Goal: Find specific page/section: Find specific page/section

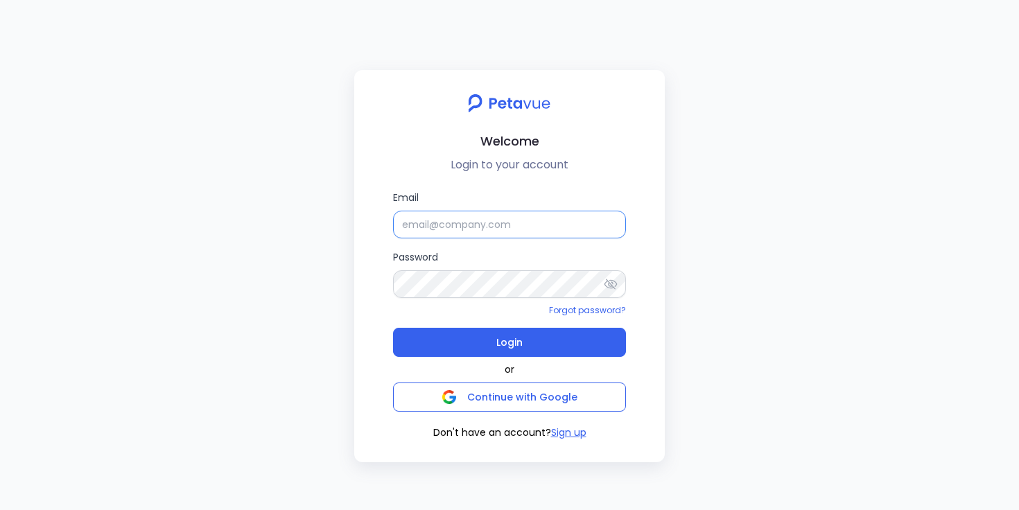
click at [460, 225] on input "Email" at bounding box center [509, 225] width 233 height 28
paste input "[EMAIL_ADDRESS][DOMAIN_NAME]"
type input "[EMAIL_ADDRESS][DOMAIN_NAME]"
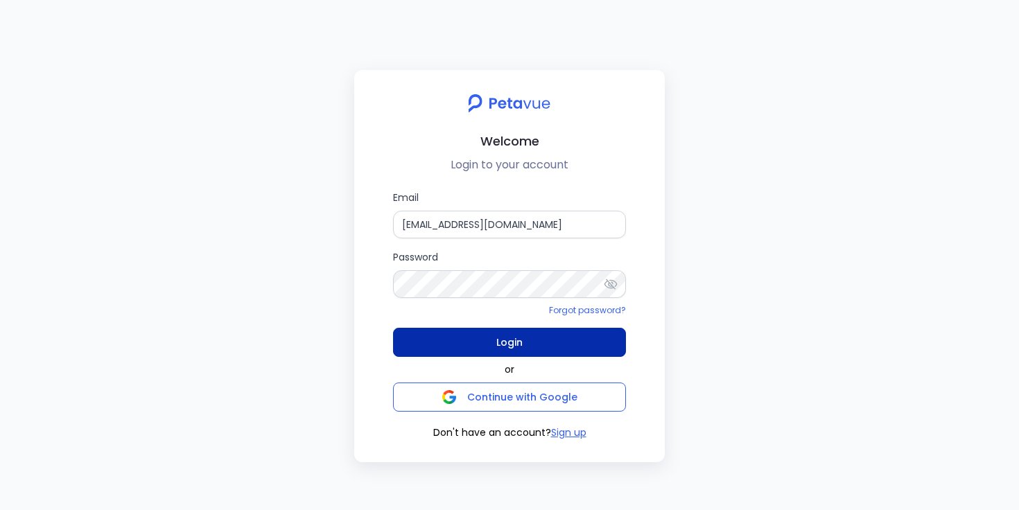
click at [470, 337] on button "Login" at bounding box center [509, 342] width 233 height 29
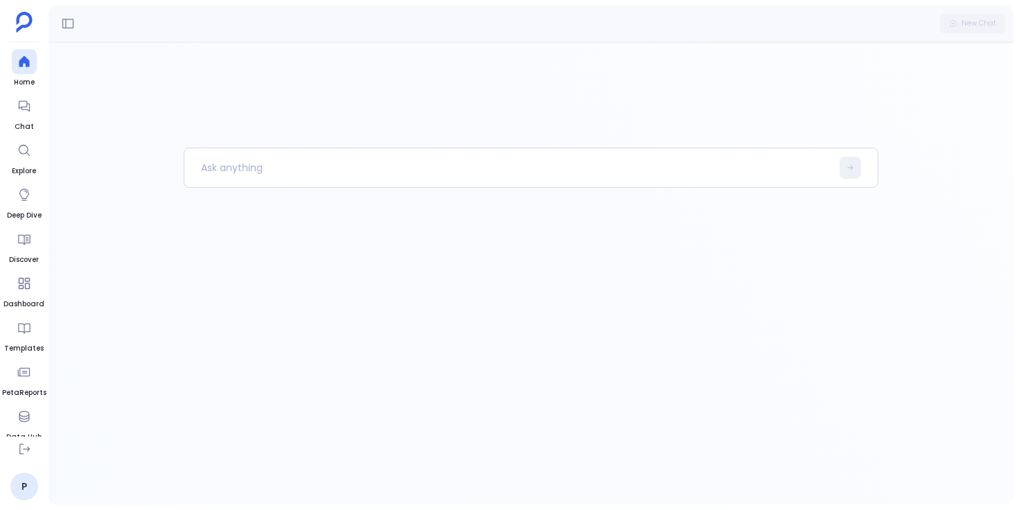
click at [268, 249] on div at bounding box center [531, 326] width 695 height 357
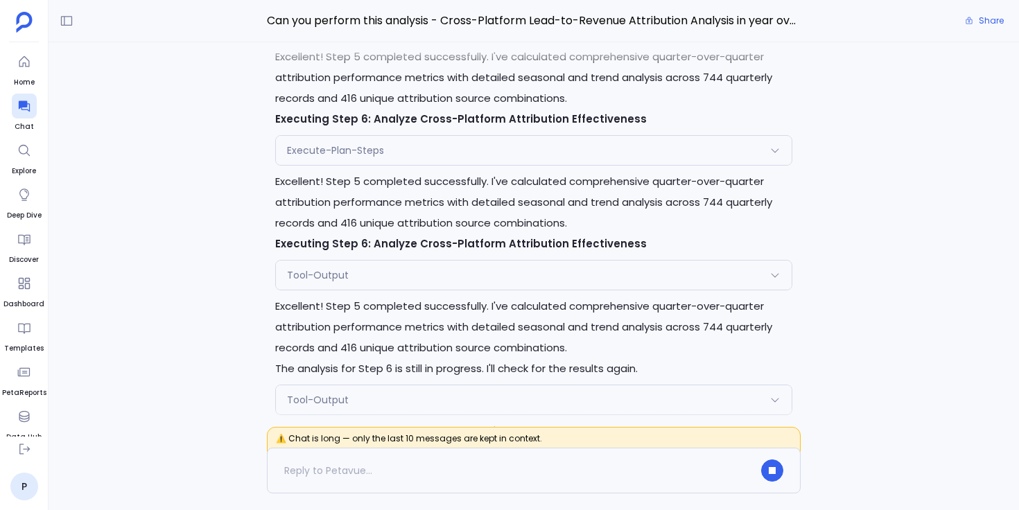
scroll to position [-12897, 0]
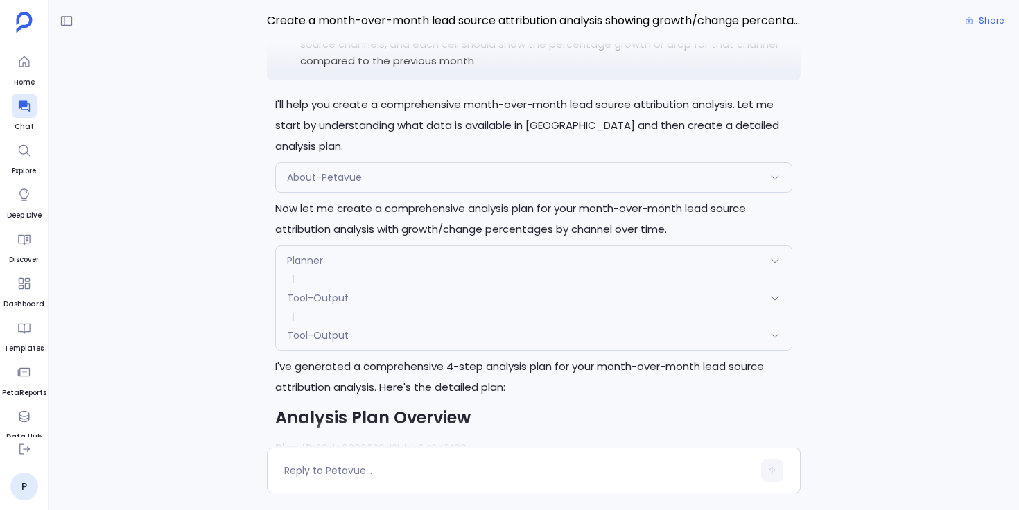
scroll to position [-3538, 0]
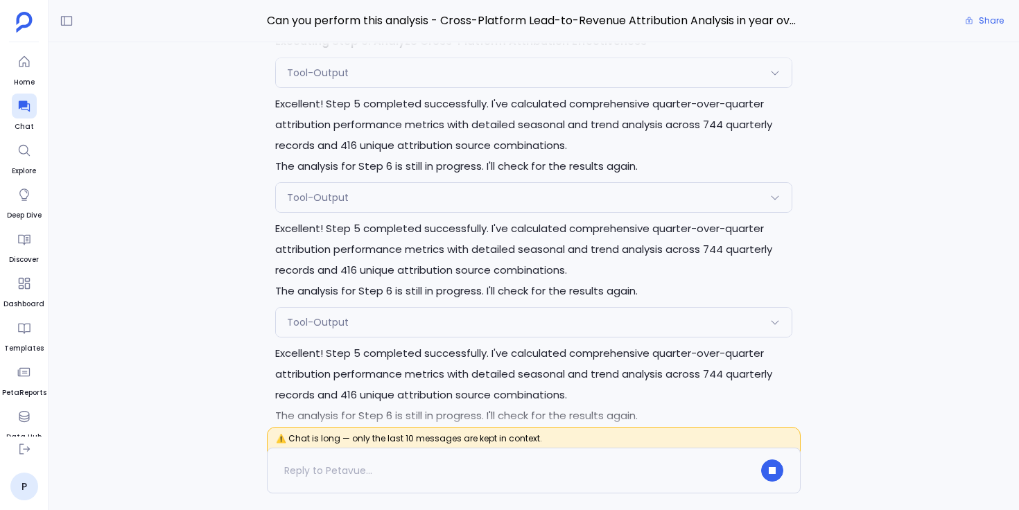
scroll to position [-12693, 0]
